Goal: Transaction & Acquisition: Book appointment/travel/reservation

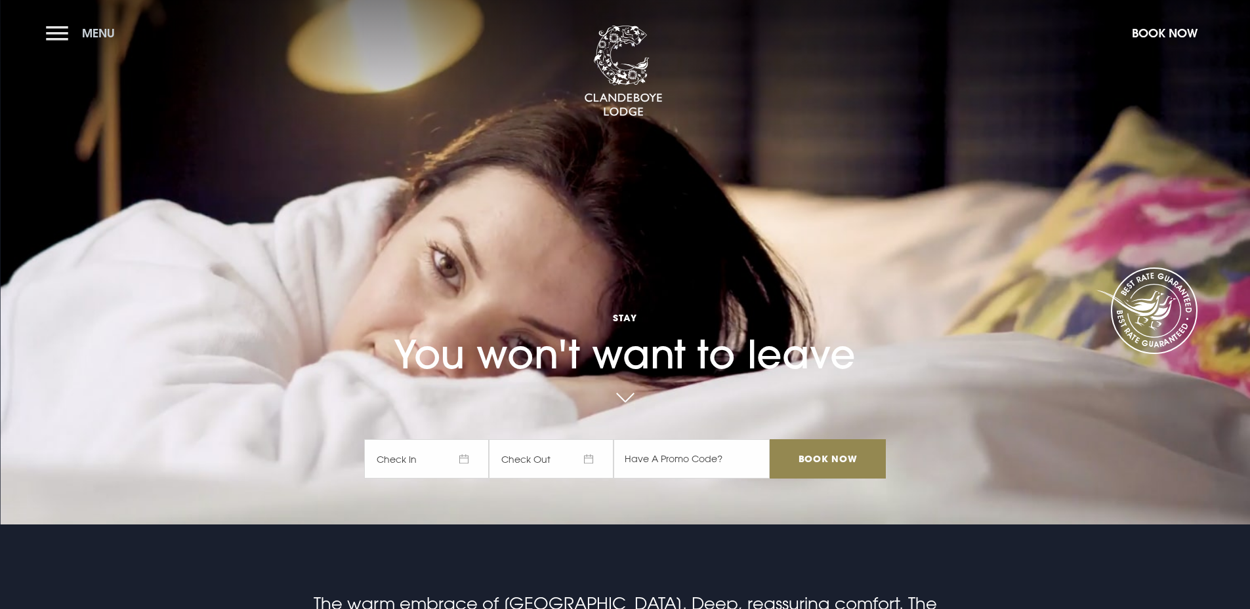
click at [66, 46] on button "Menu" at bounding box center [83, 33] width 75 height 28
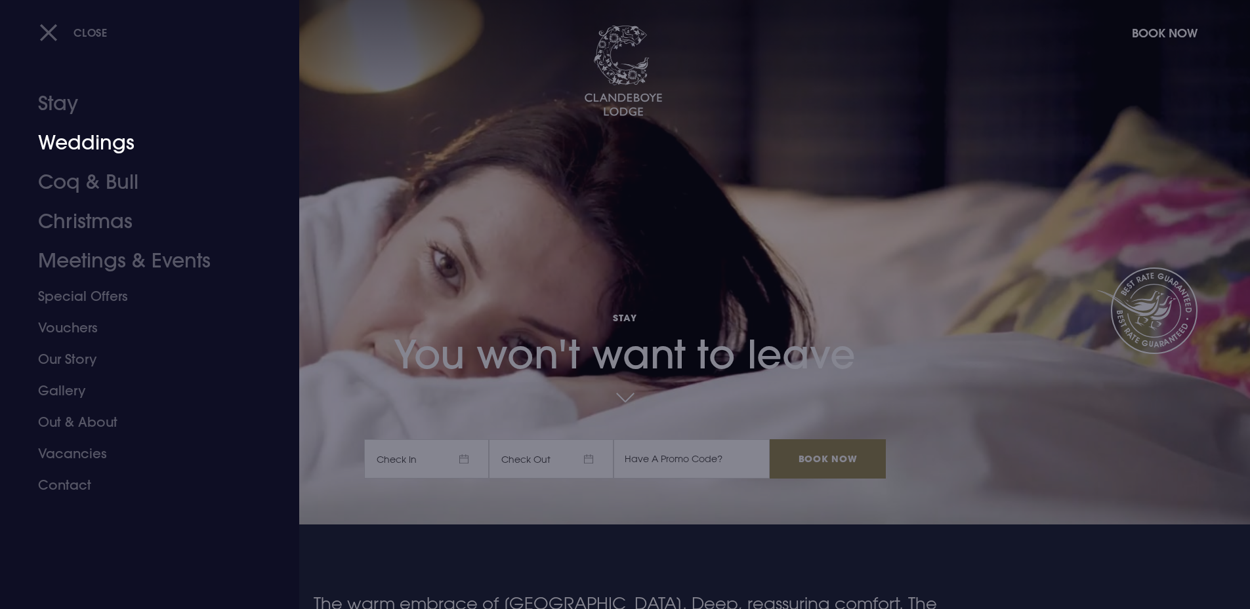
click at [81, 136] on link "Weddings" at bounding box center [141, 142] width 207 height 39
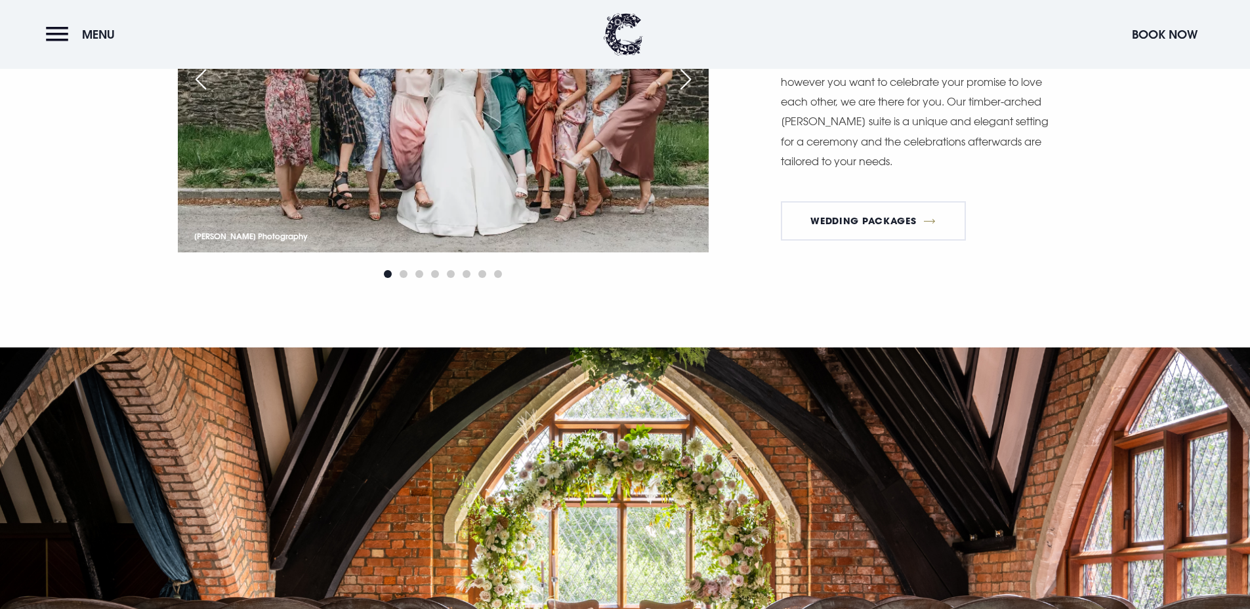
scroll to position [2034, 0]
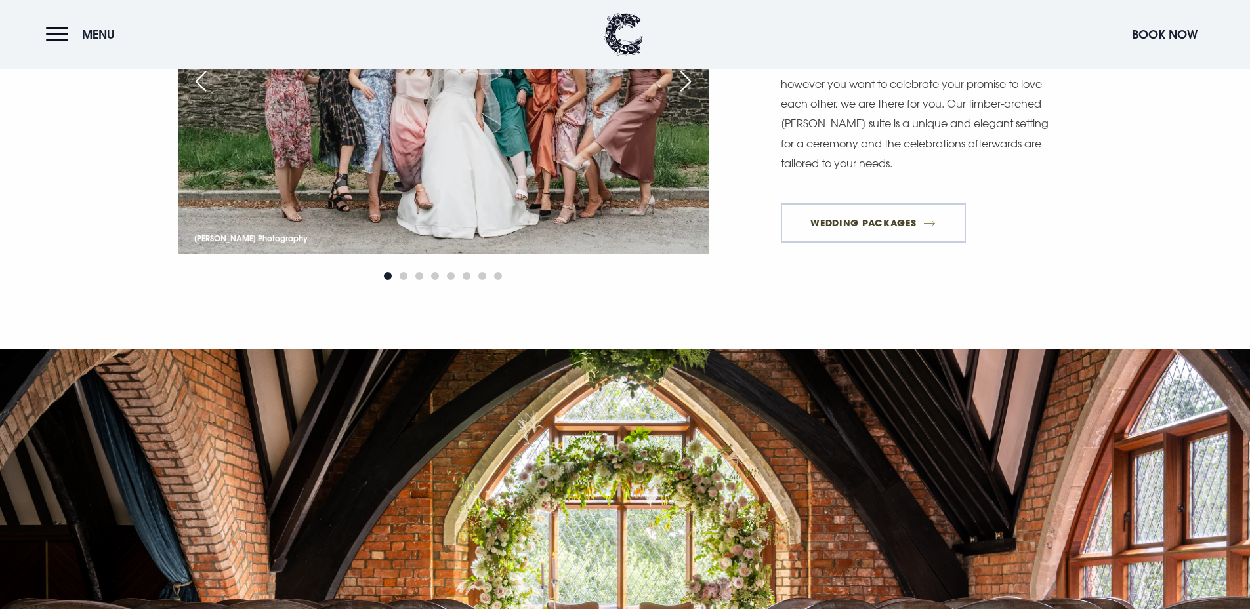
click at [914, 226] on link "Wedding Packages" at bounding box center [873, 222] width 185 height 39
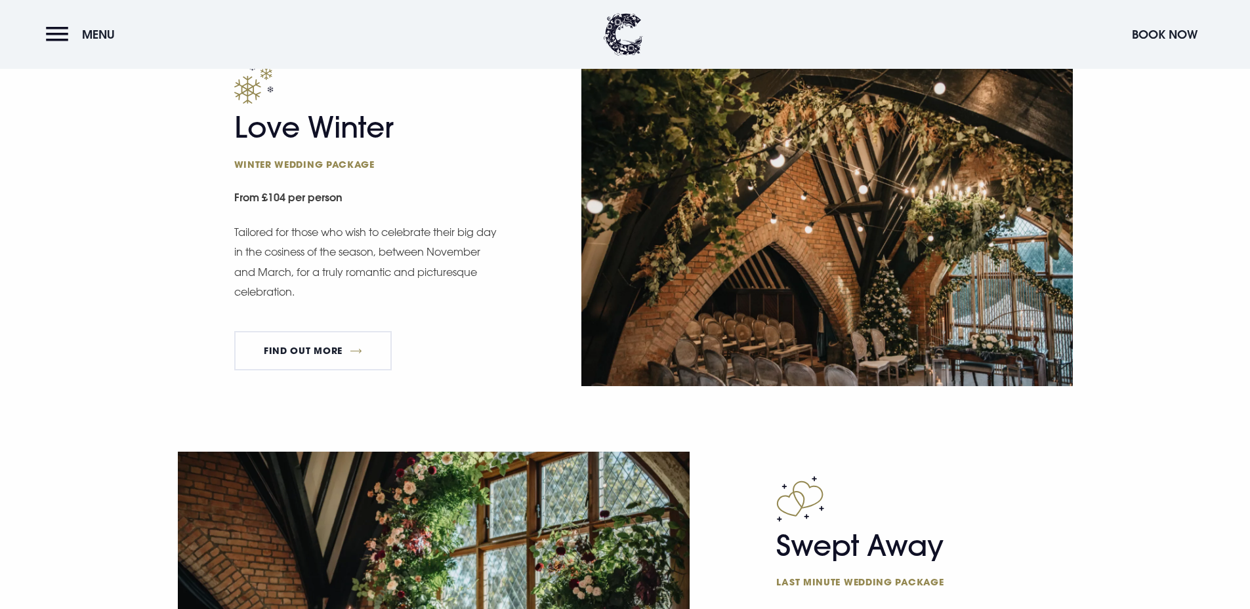
scroll to position [1837, 0]
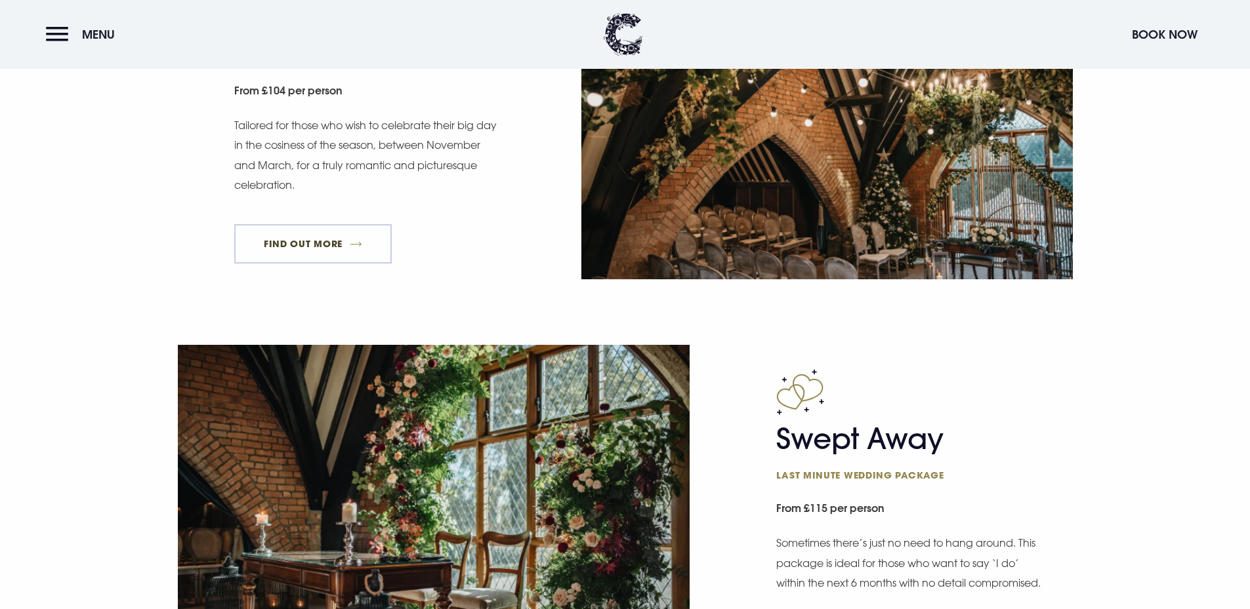
click at [339, 234] on link "FIND OUT MORE" at bounding box center [313, 243] width 158 height 39
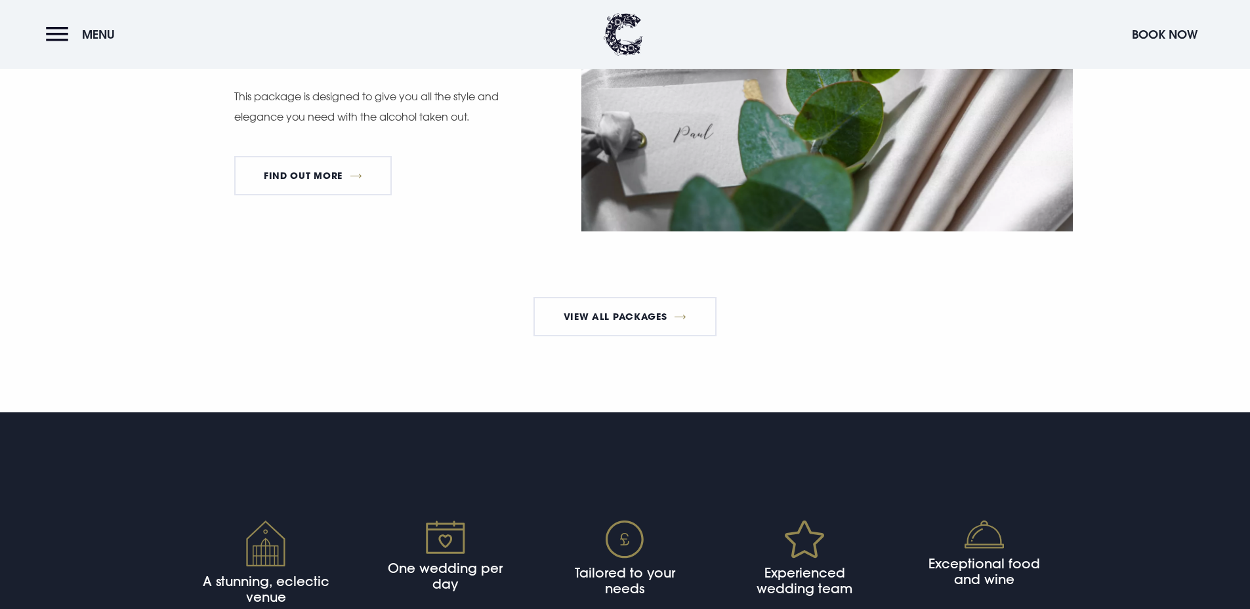
scroll to position [2690, 0]
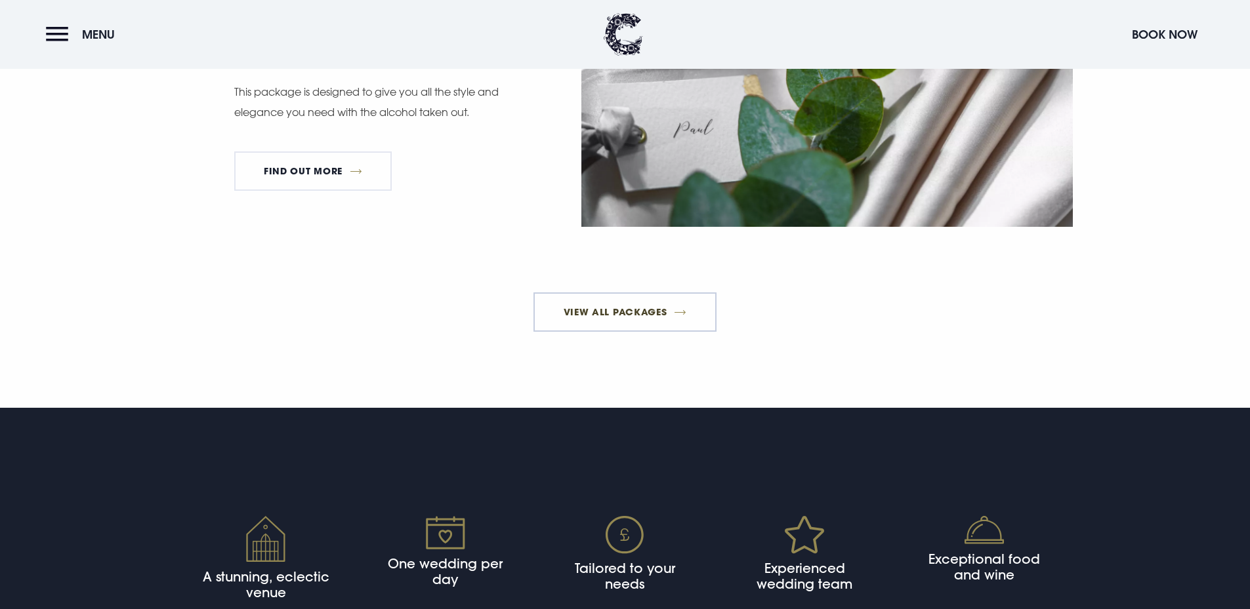
click at [612, 324] on link "View All Packages" at bounding box center [624, 312] width 183 height 39
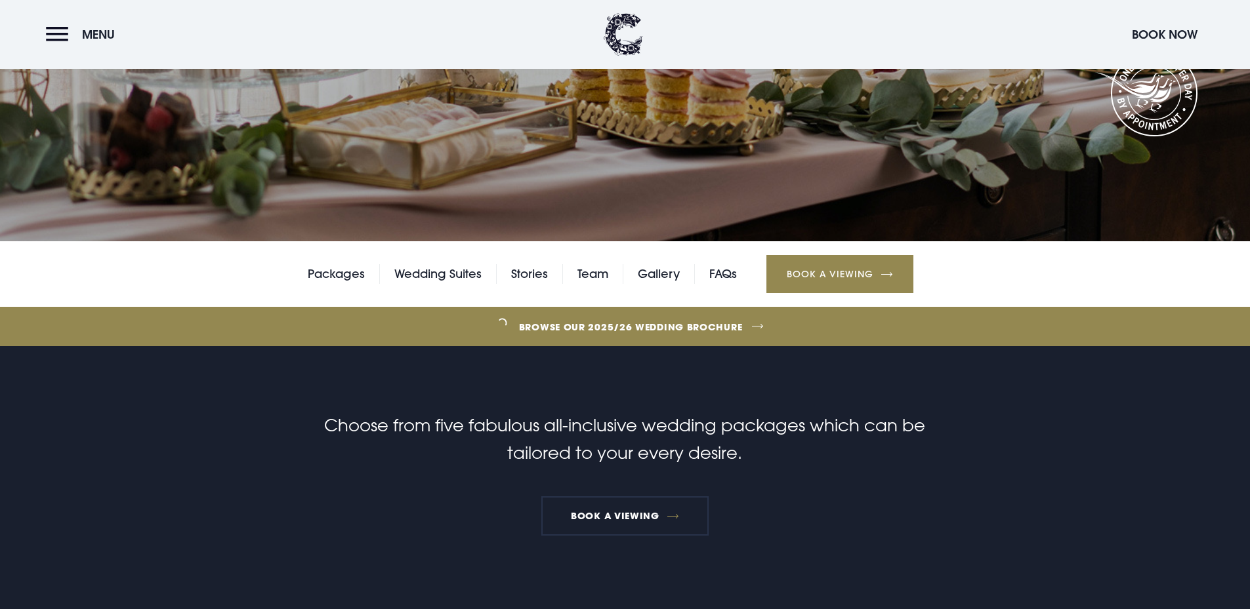
scroll to position [264, 0]
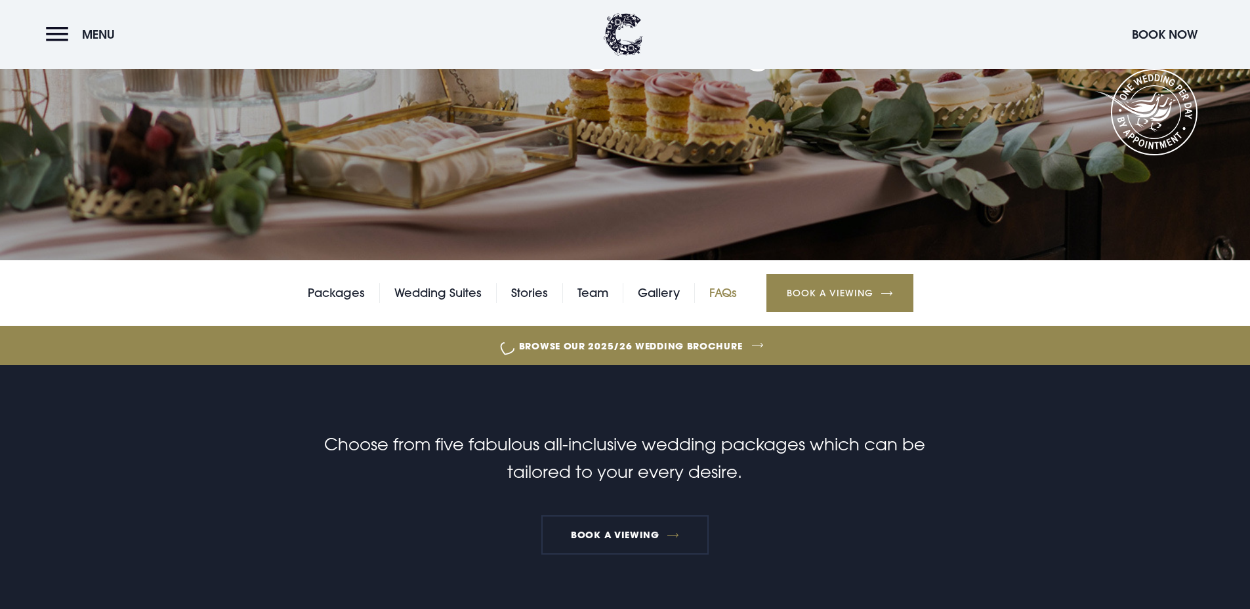
click at [723, 288] on link "FAQs" at bounding box center [723, 293] width 28 height 20
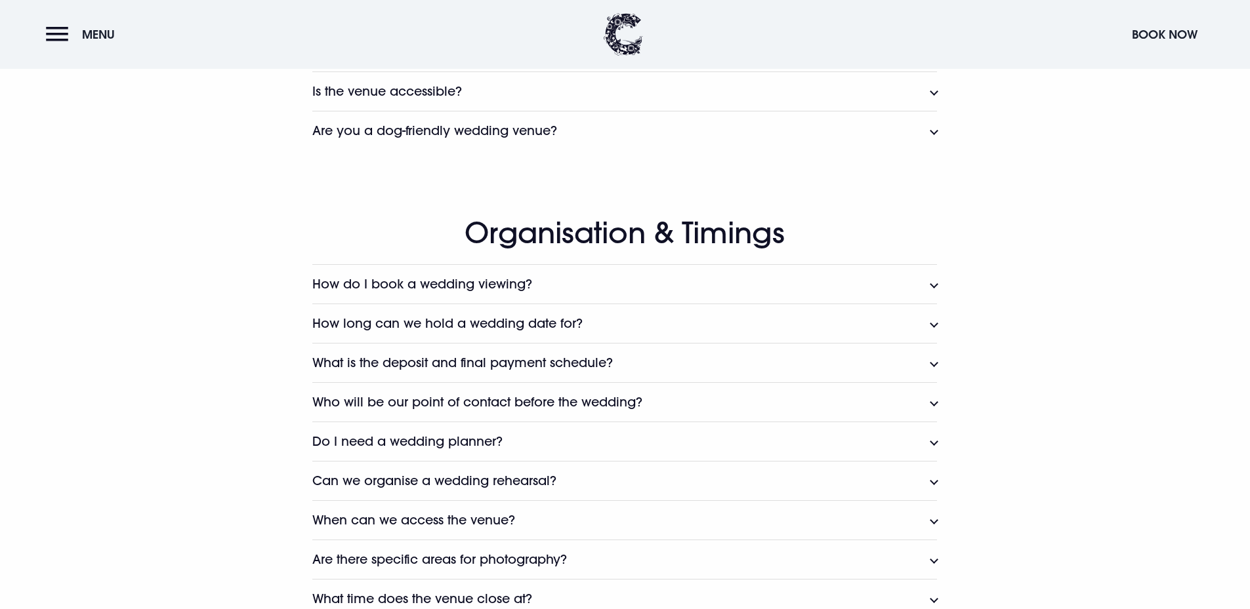
scroll to position [1181, 0]
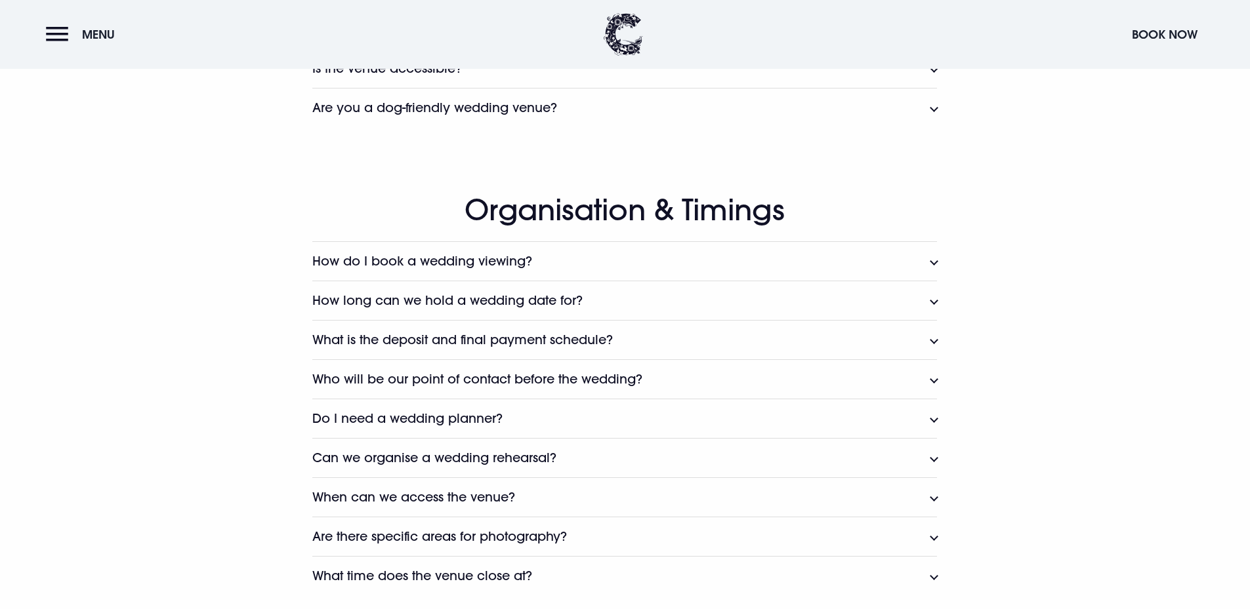
click at [923, 336] on button "What is the deposit and final payment schedule?" at bounding box center [624, 339] width 625 height 39
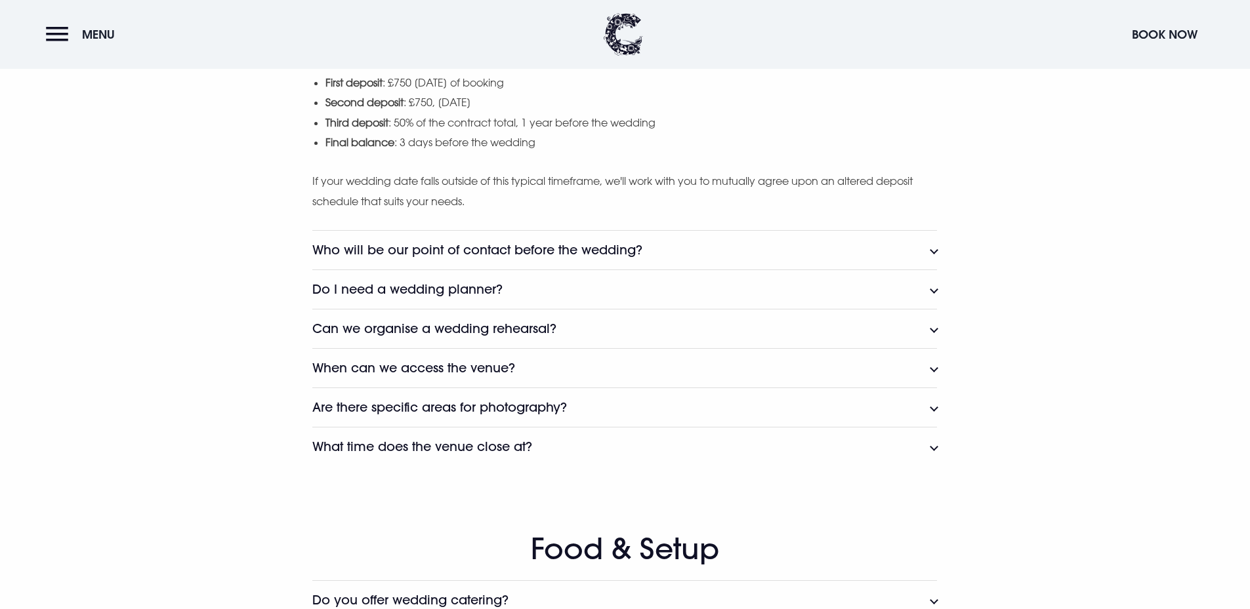
scroll to position [1443, 0]
